Goal: Task Accomplishment & Management: Book appointment/travel/reservation

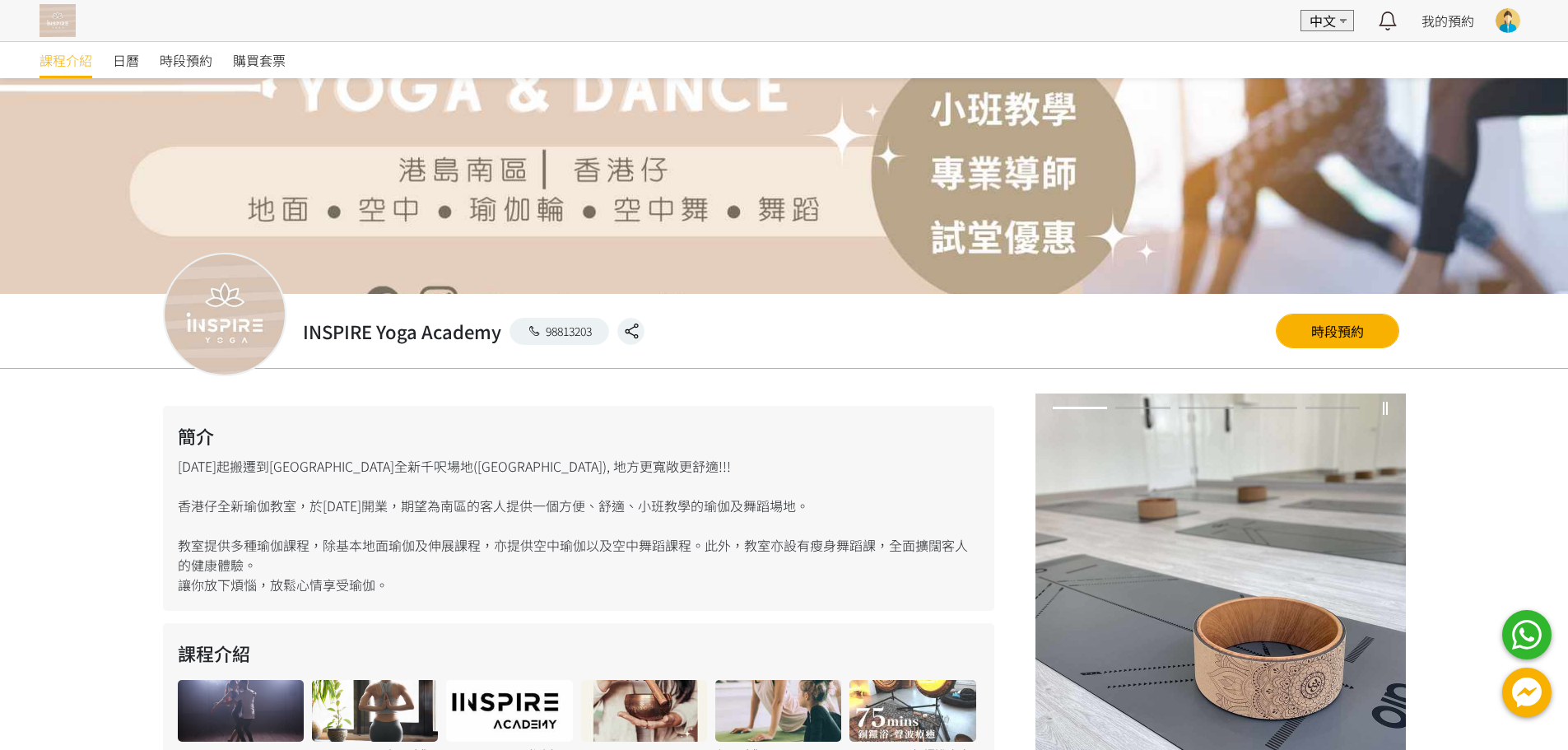
scroll to position [247, 0]
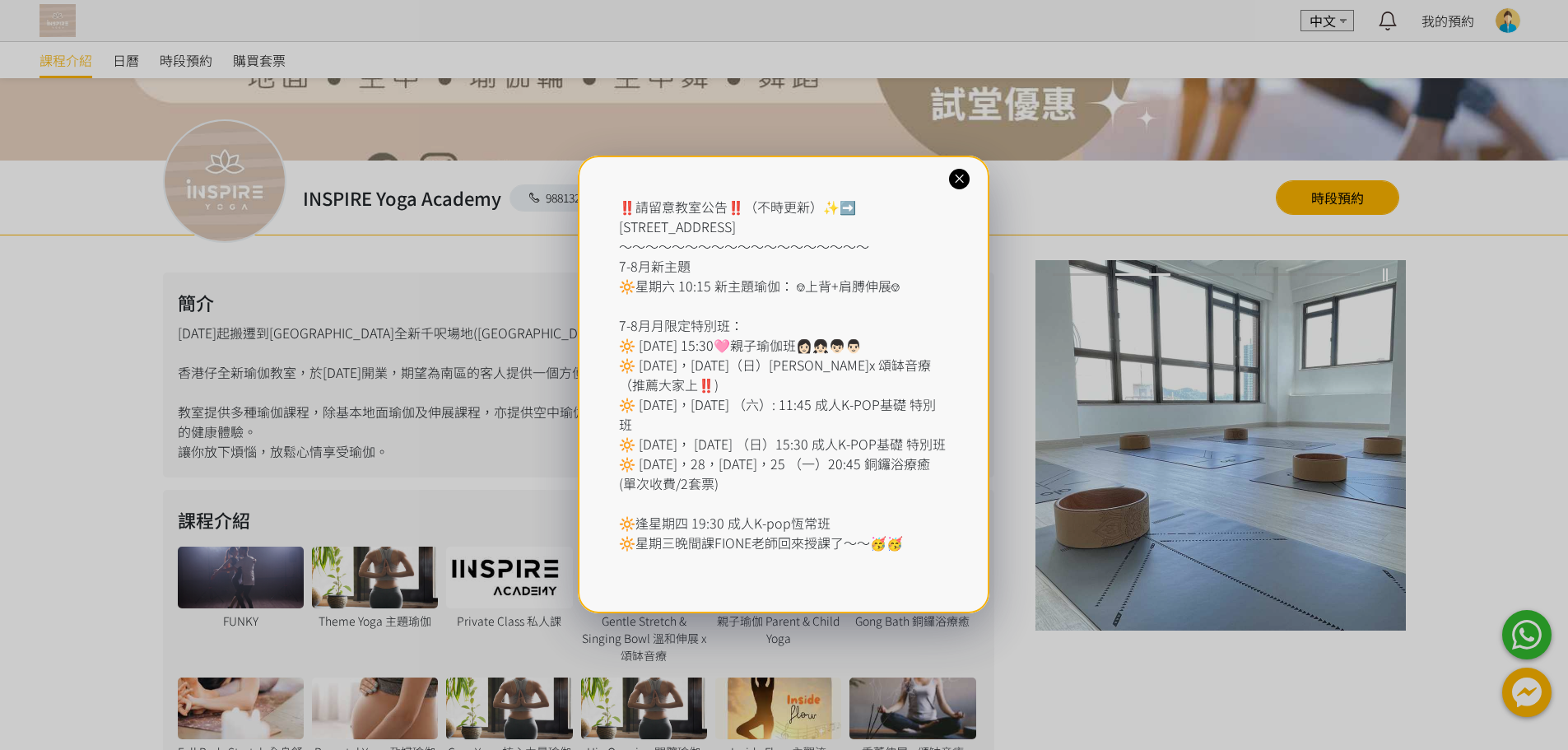
click at [949, 171] on div "‼️請留意教室公告‼️（不時更新）✨➡️ [STREET_ADDRESS] ～～～～～～～～～～～～～～～～～～～ 7-8月新主題 🔆星期六 10:15 新主…" at bounding box center [784, 384] width 412 height 457
click at [951, 173] on icon at bounding box center [959, 179] width 15 height 15
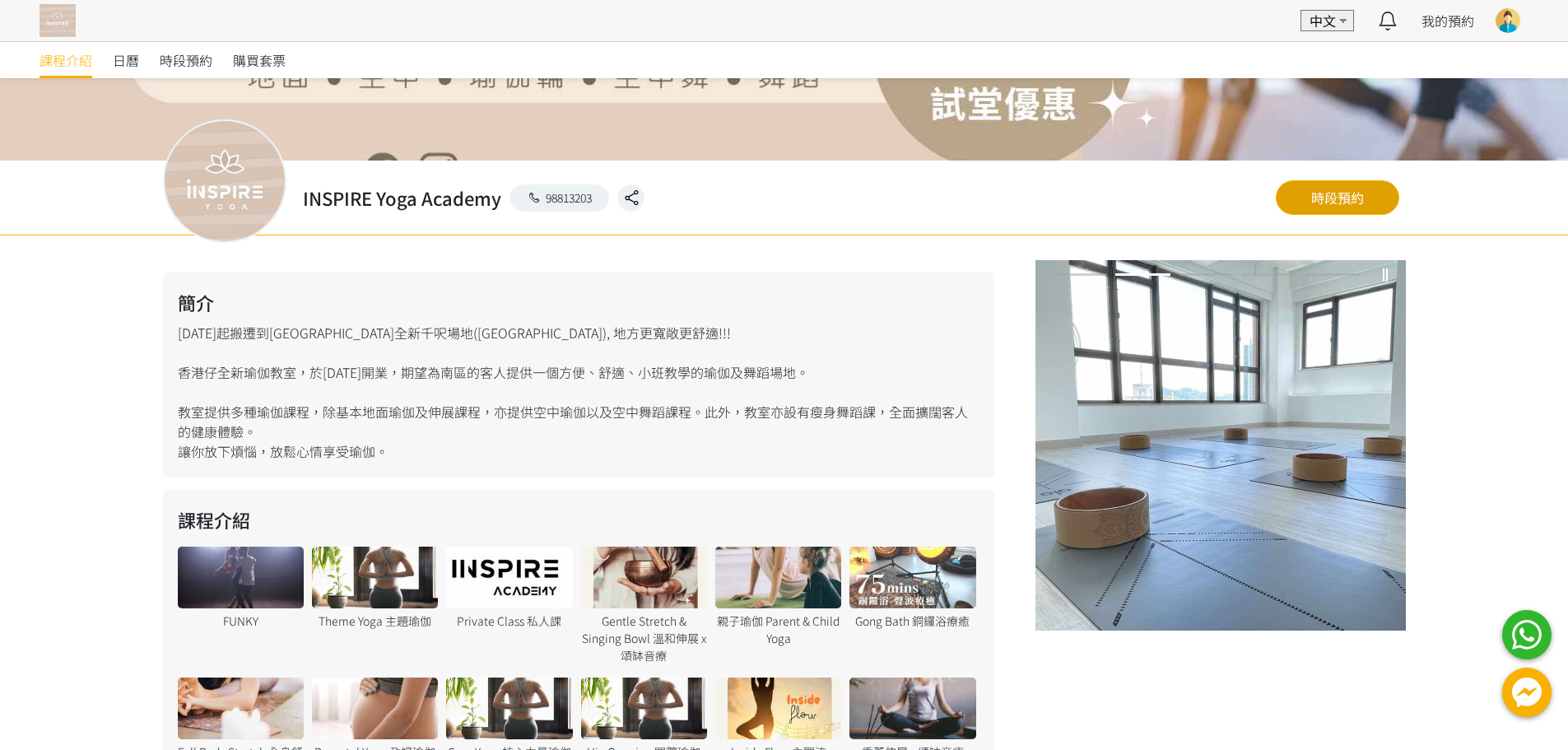
click at [1375, 189] on link "時段預約" at bounding box center [1337, 197] width 123 height 34
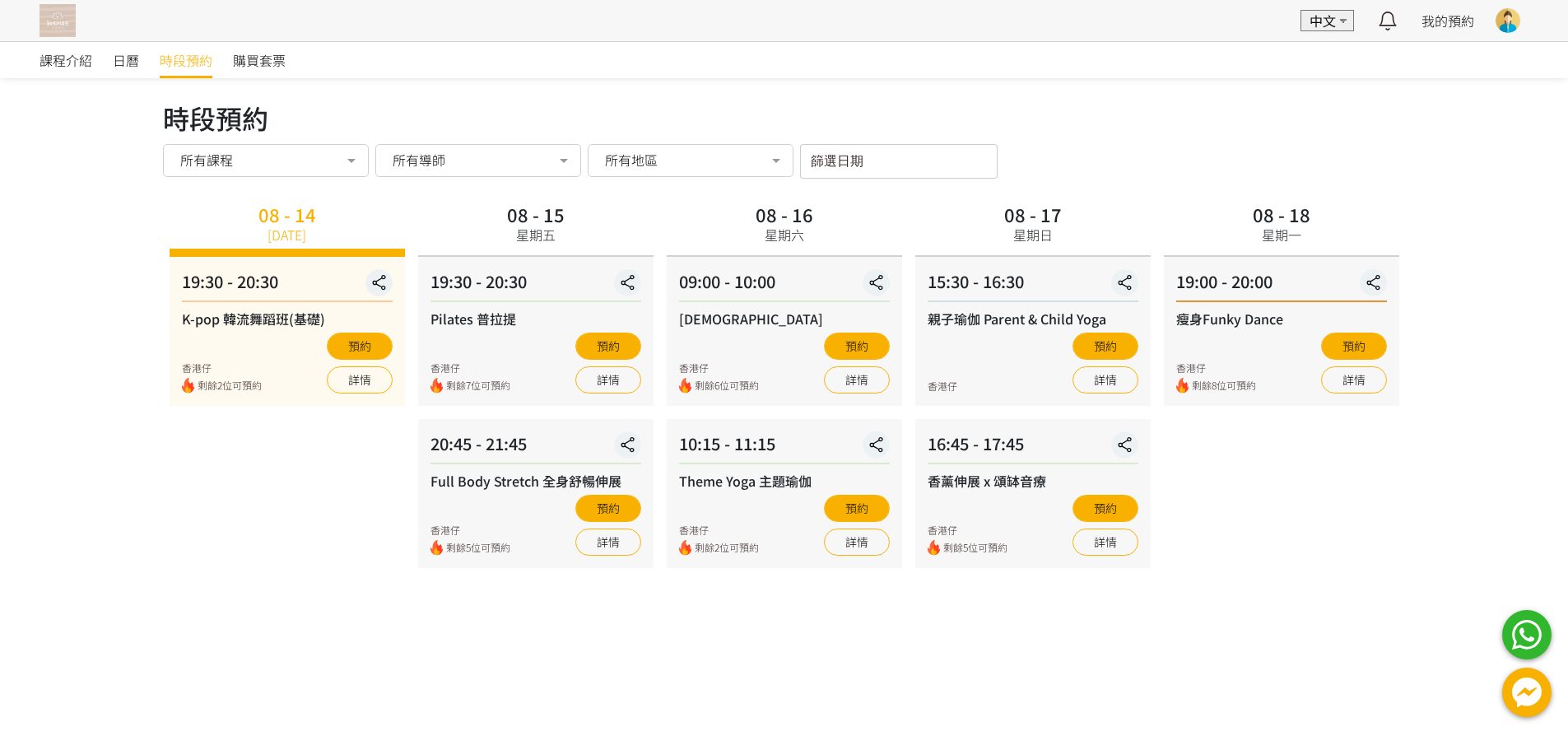
scroll to position [12, 0]
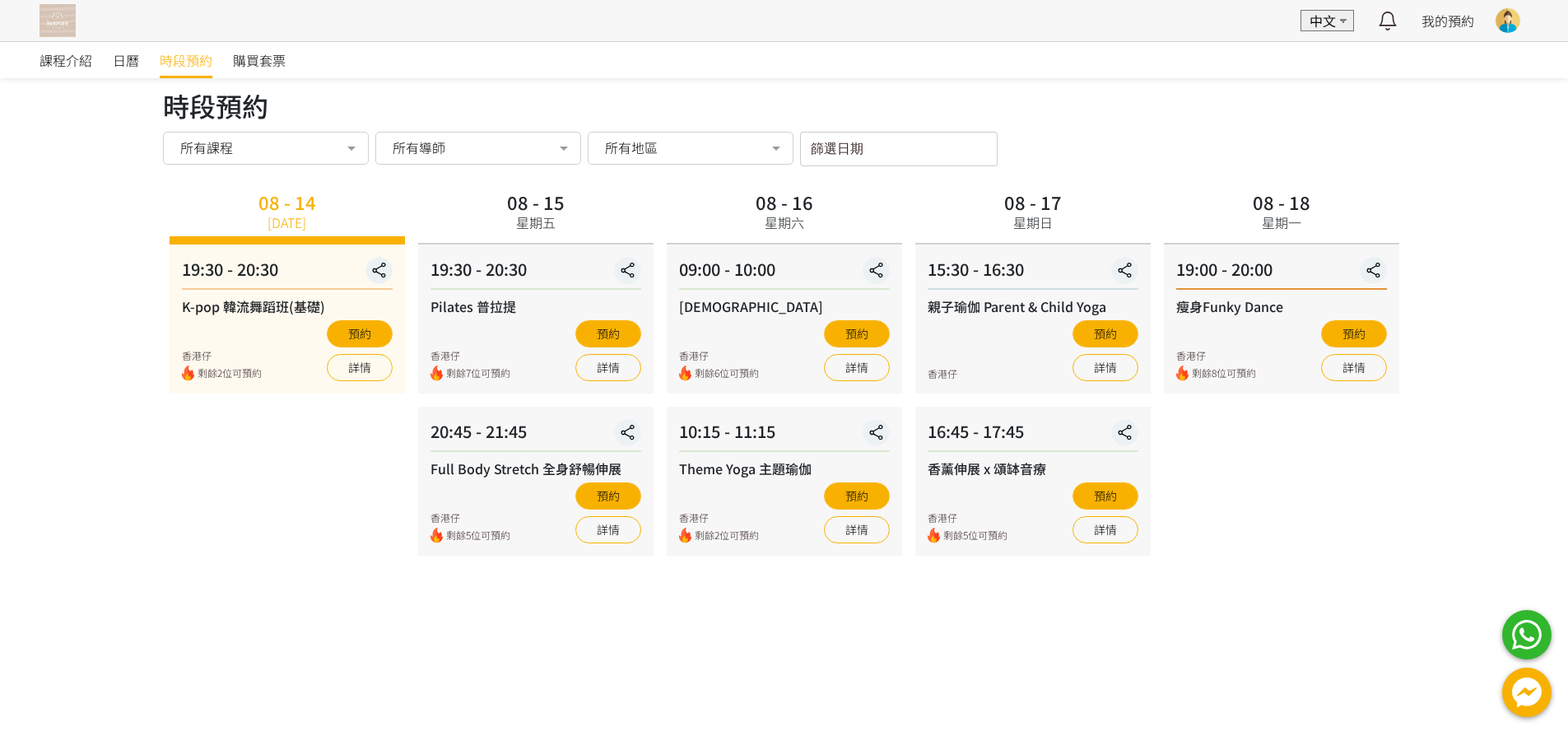
drag, startPoint x: 0, startPoint y: 0, endPoint x: 1579, endPoint y: 72, distance: 1580.6
click at [1568, 72] on html "EN 中文 最新通知 瑜伽 | Wheel Yoga [DEMOGRAPHIC_DATA] 即將開始，請按時上課 7日前 詳情 INSPIRE Yoga Ac…" at bounding box center [784, 409] width 1568 height 843
